Goal: Task Accomplishment & Management: Manage account settings

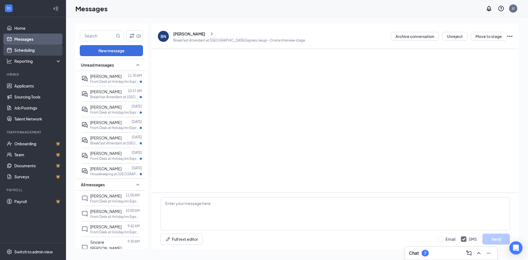
click at [34, 49] on link "Scheduling" at bounding box center [37, 50] width 47 height 11
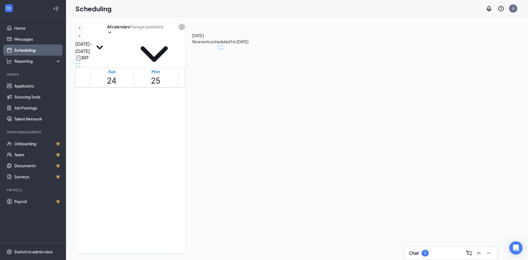
scroll to position [270, 0]
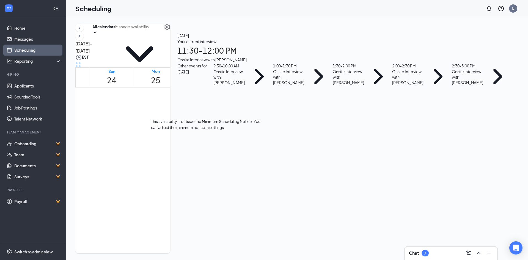
click at [199, 180] on div "1" at bounding box center [200, 176] width 10 height 8
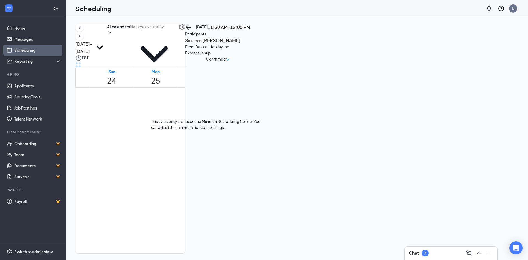
click at [199, 172] on span "11:30 AM-12:00 PM" at bounding box center [200, 161] width 10 height 21
click at [243, 44] on h3 "Sincere [PERSON_NAME]" at bounding box center [214, 40] width 58 height 7
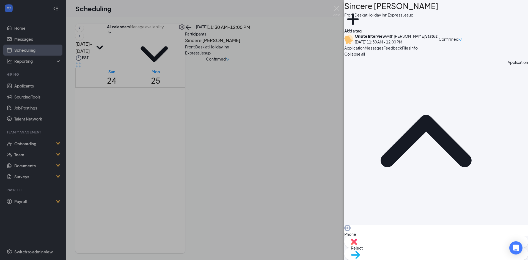
click at [410, 50] on span "Files" at bounding box center [406, 47] width 8 height 5
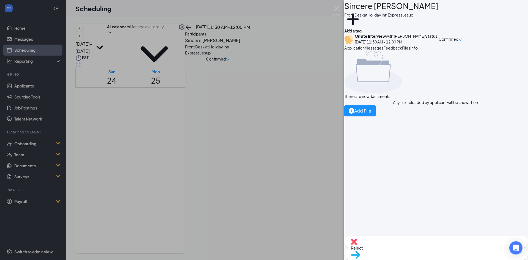
click at [384, 50] on span "Messages" at bounding box center [374, 47] width 19 height 5
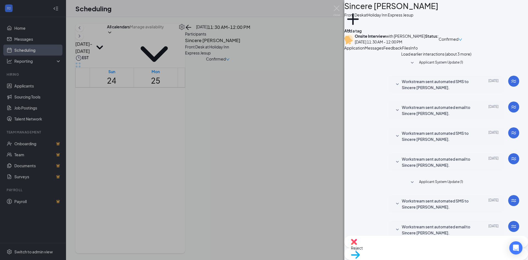
scroll to position [101, 0]
click at [365, 50] on span "Application" at bounding box center [354, 47] width 20 height 5
